Goal: Check status: Check status

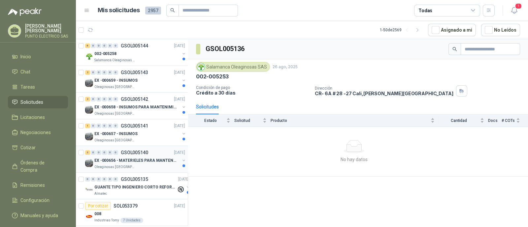
click at [136, 158] on p "EX -000656 - MATERIELES PARA MANTENIMIENTO MECANIC" at bounding box center [135, 161] width 82 height 6
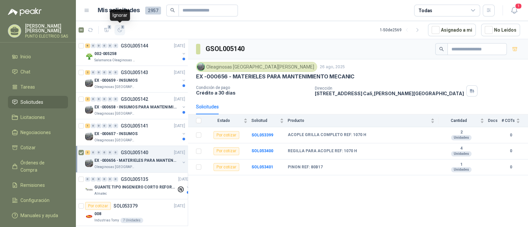
click at [121, 27] on span "3" at bounding box center [123, 26] width 5 height 5
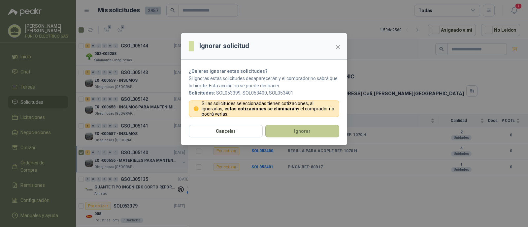
click at [295, 129] on button "Ignorar" at bounding box center [302, 131] width 74 height 13
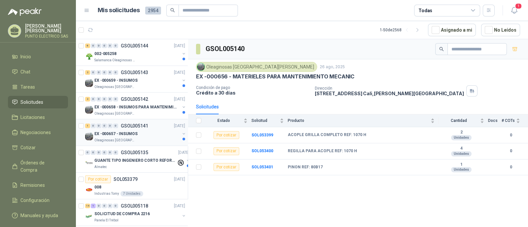
click at [149, 127] on div "1 0 0 0 0 0 GSOL005141 [DATE]" at bounding box center [135, 126] width 101 height 8
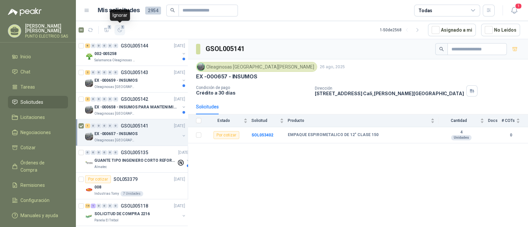
click at [121, 28] on span "1" at bounding box center [123, 26] width 5 height 5
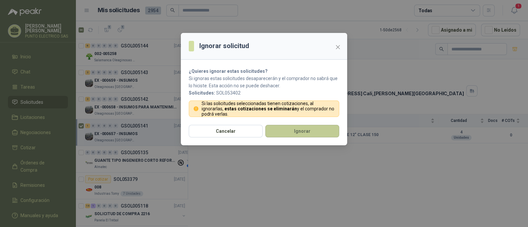
click at [313, 132] on button "Ignorar" at bounding box center [302, 131] width 74 height 13
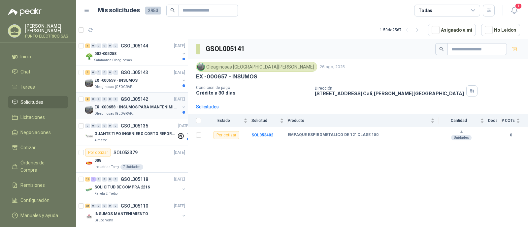
click at [147, 106] on p "EX -000658 - INSUMOS PARA MANTENIMIENTO MECANICO" at bounding box center [135, 107] width 82 height 6
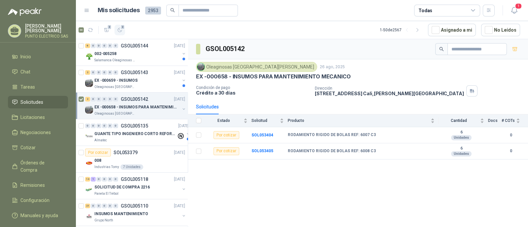
click at [121, 33] on button "2" at bounding box center [120, 30] width 11 height 11
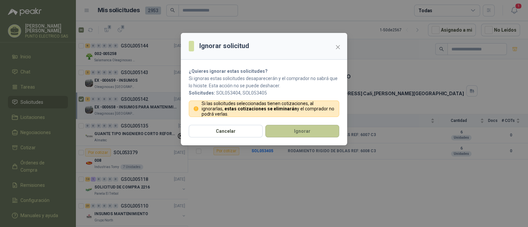
click at [294, 128] on button "Ignorar" at bounding box center [302, 131] width 74 height 13
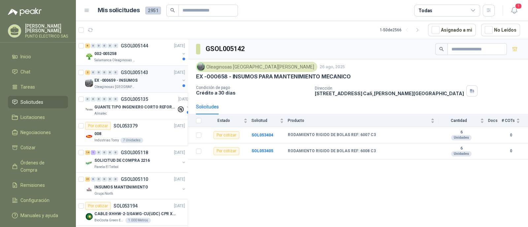
click at [137, 88] on div "Oleaginosas [GEOGRAPHIC_DATA][PERSON_NAME]" at bounding box center [137, 87] width 86 height 5
click at [121, 31] on icon "button" at bounding box center [120, 30] width 4 height 4
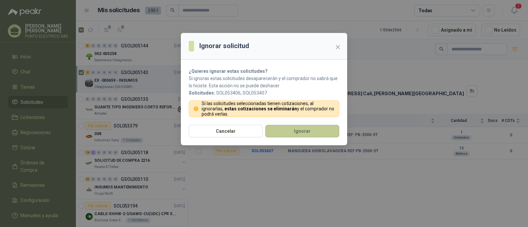
click at [301, 133] on button "Ignorar" at bounding box center [302, 131] width 74 height 13
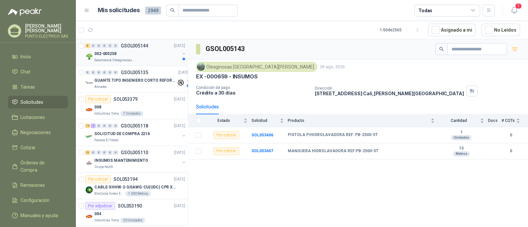
click at [136, 53] on div "002-005258" at bounding box center [137, 54] width 86 height 8
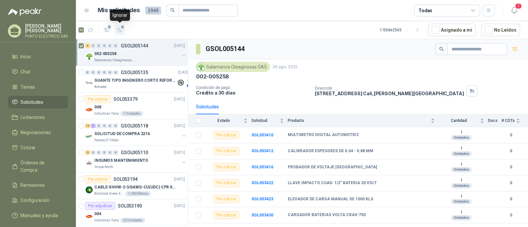
click at [120, 30] on icon "button" at bounding box center [120, 30] width 6 height 6
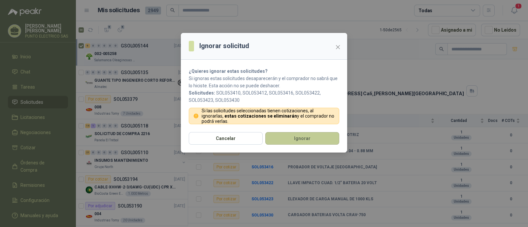
click at [294, 136] on button "Ignorar" at bounding box center [302, 138] width 74 height 13
